Goal: Complete application form

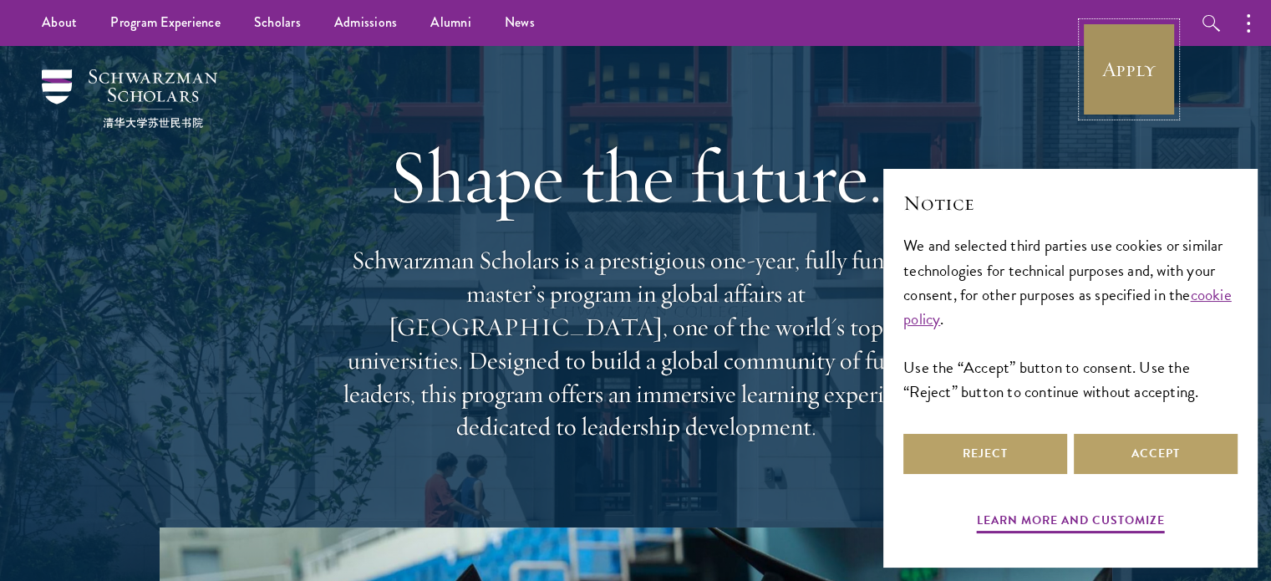
click at [1135, 62] on link "Apply" at bounding box center [1130, 70] width 94 height 94
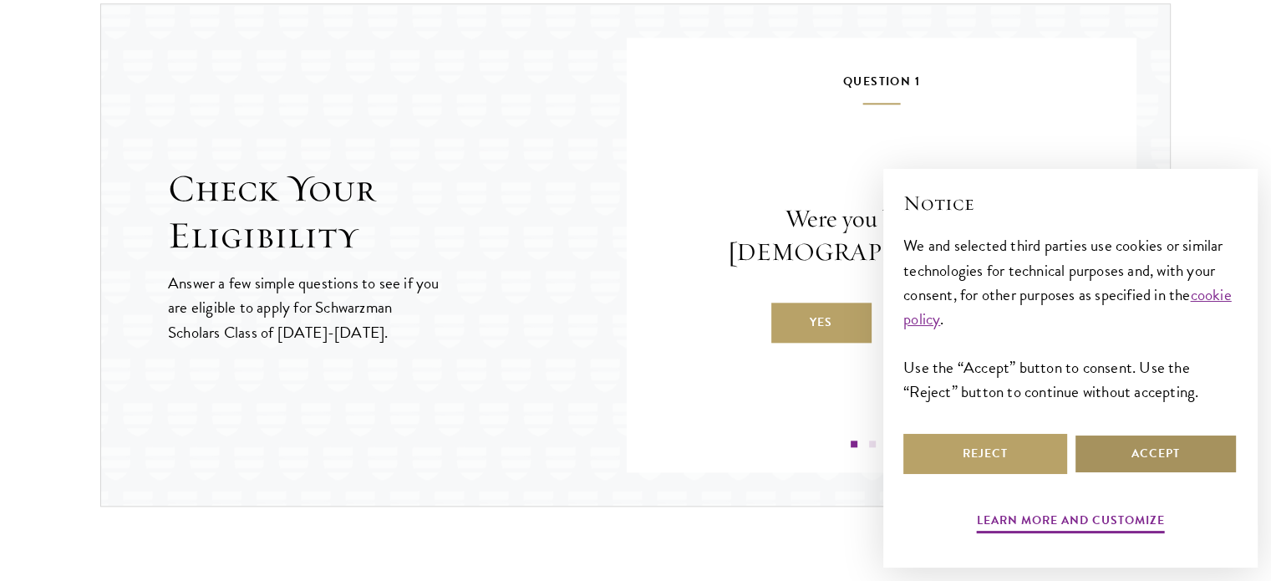
click at [1108, 445] on button "Accept" at bounding box center [1156, 454] width 164 height 40
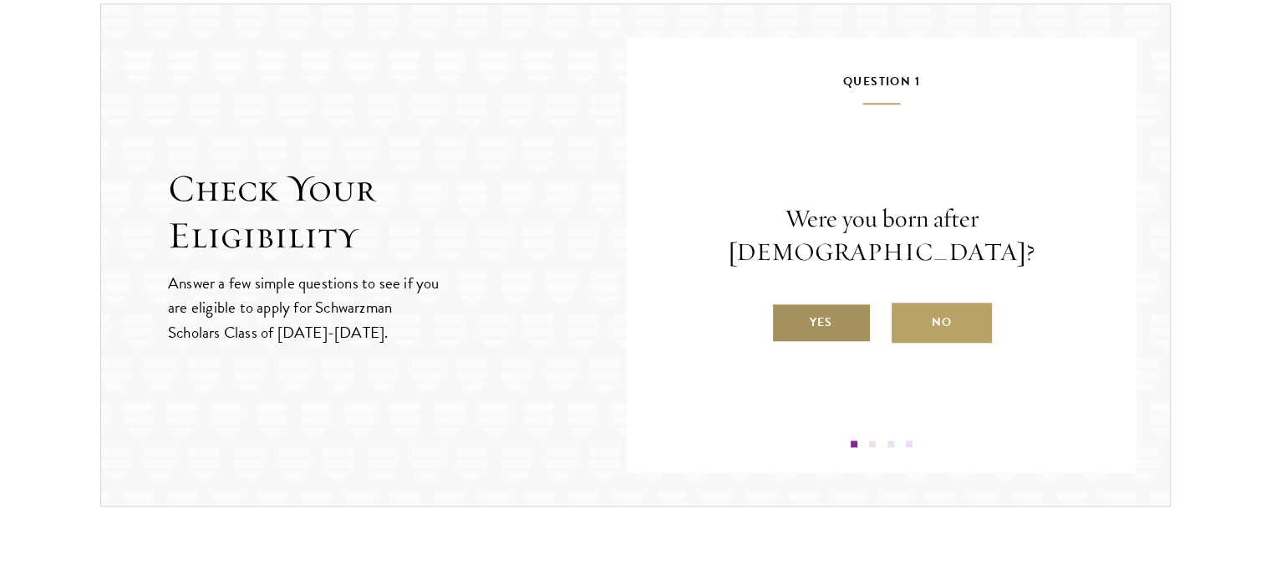
click at [830, 311] on label "Yes" at bounding box center [822, 323] width 100 height 40
click at [787, 311] on input "Yes" at bounding box center [779, 311] width 15 height 15
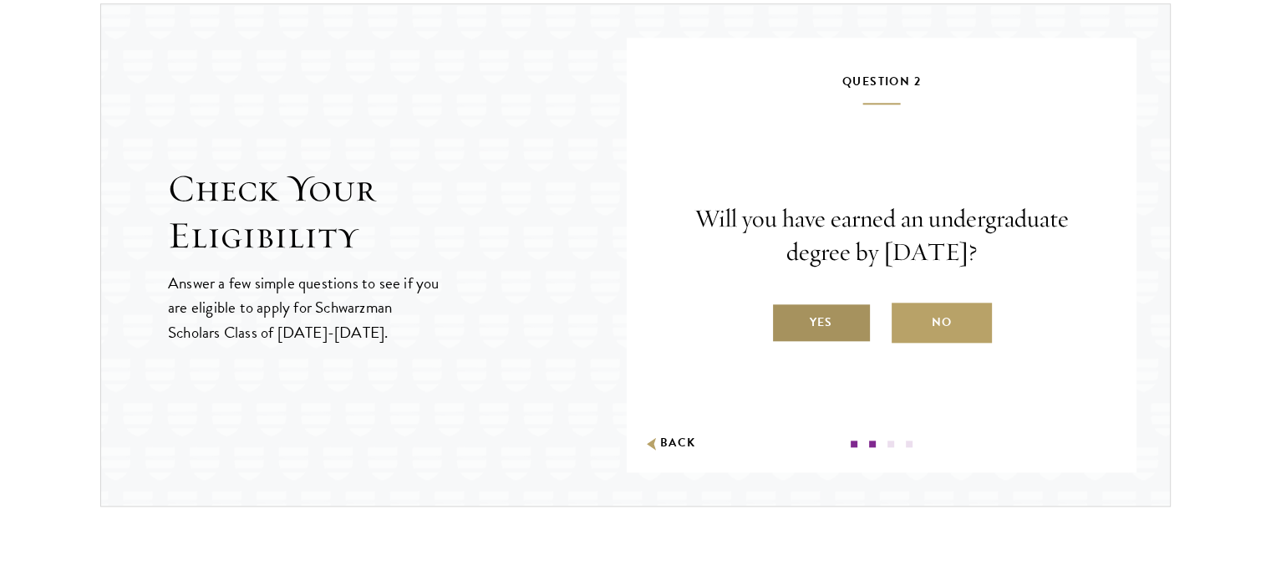
click at [823, 324] on label "Yes" at bounding box center [822, 323] width 100 height 40
click at [787, 319] on input "Yes" at bounding box center [779, 311] width 15 height 15
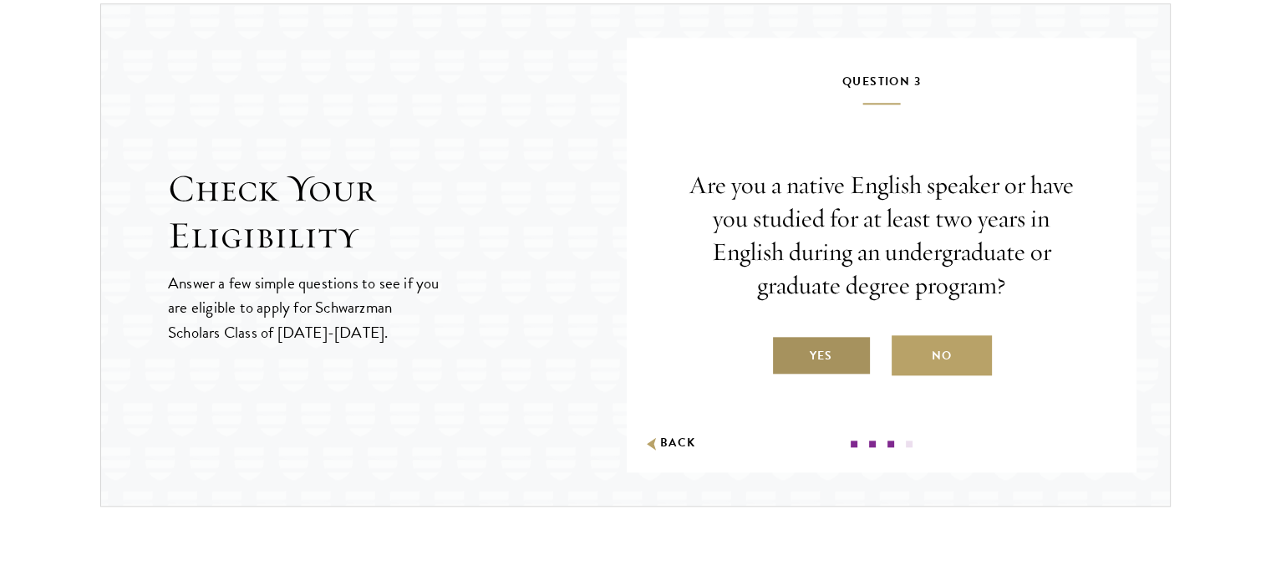
click at [813, 359] on label "Yes" at bounding box center [822, 355] width 100 height 40
click at [787, 353] on input "Yes" at bounding box center [779, 345] width 15 height 15
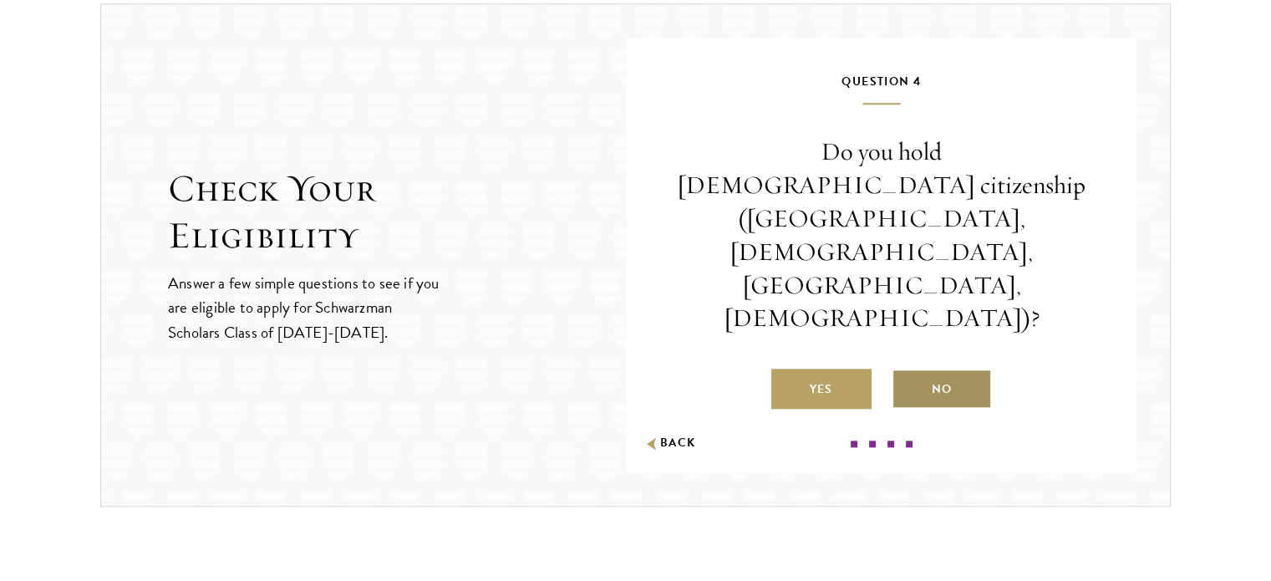
click at [916, 369] on label "No" at bounding box center [942, 389] width 100 height 40
click at [907, 371] on input "No" at bounding box center [899, 378] width 15 height 15
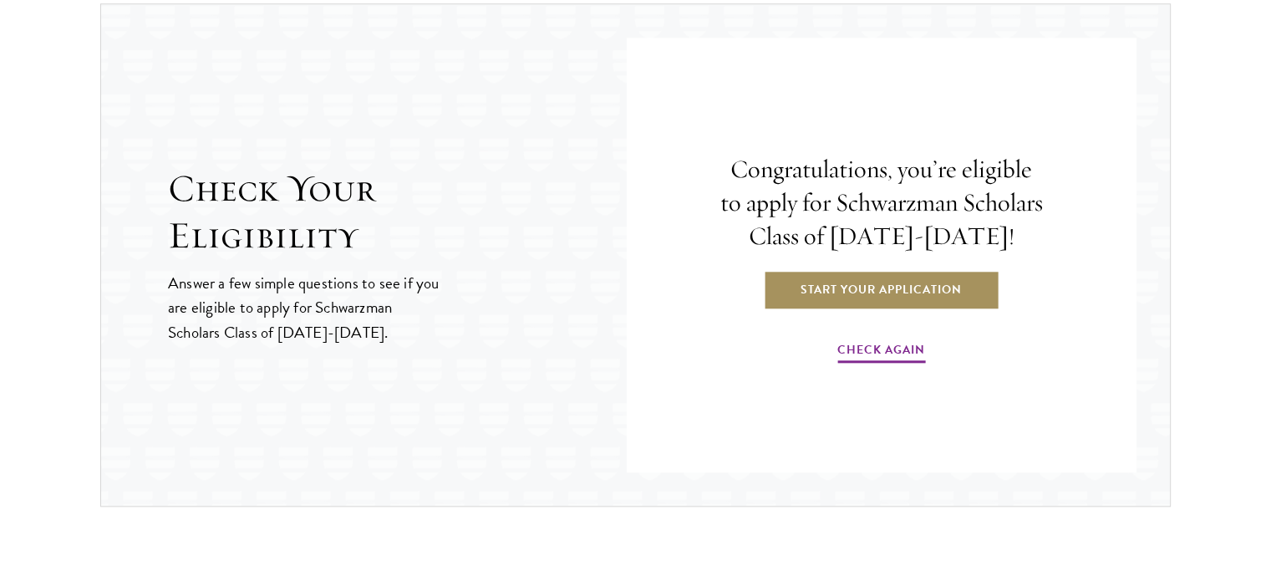
click at [830, 282] on link "Start Your Application" at bounding box center [881, 289] width 237 height 40
